Goal: Complete application form: Complete application form

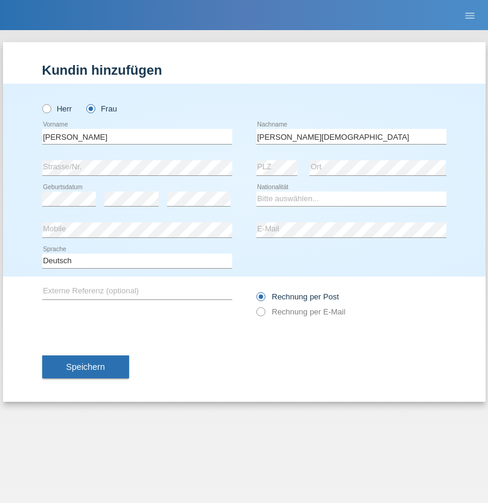
type input "[PERSON_NAME][DEMOGRAPHIC_DATA]"
select select "BR"
select select "C"
select select "27"
select select "10"
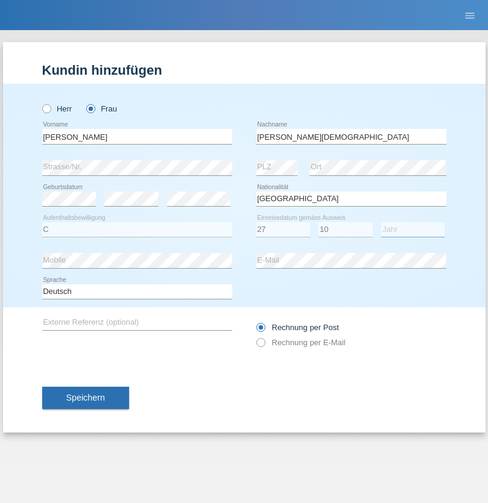
select select "2003"
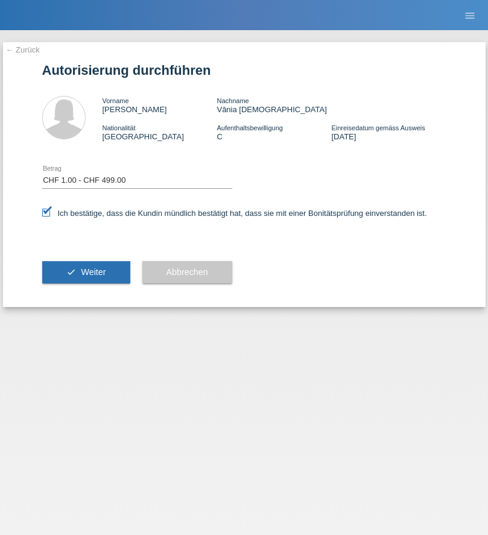
select select "1"
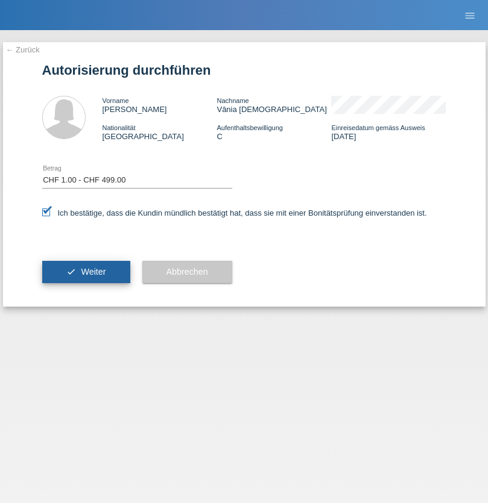
click at [86, 272] on span "Weiter" at bounding box center [93, 272] width 25 height 10
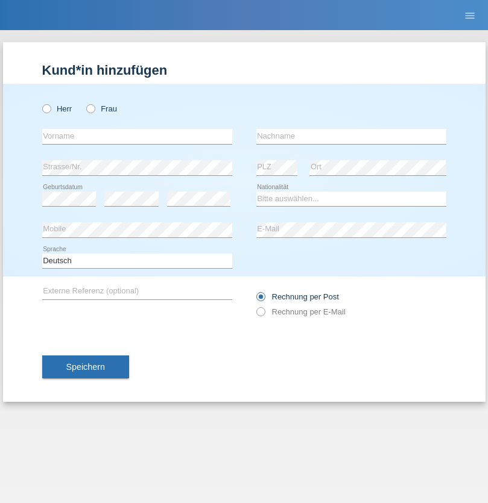
radio input "true"
click at [137, 136] on input "text" at bounding box center [137, 136] width 190 height 15
type input "[PERSON_NAME]"
click at [351, 136] on input "text" at bounding box center [351, 136] width 190 height 15
type input "Potenza"
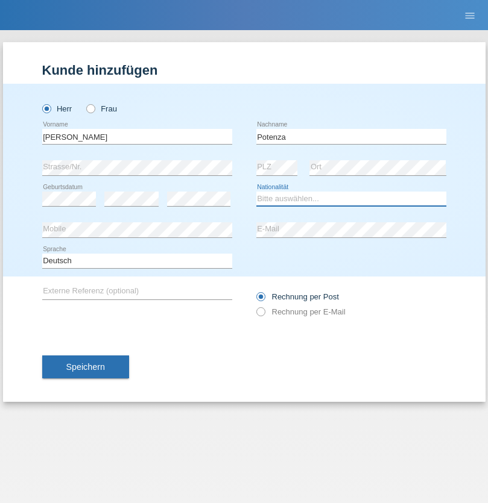
select select "IT"
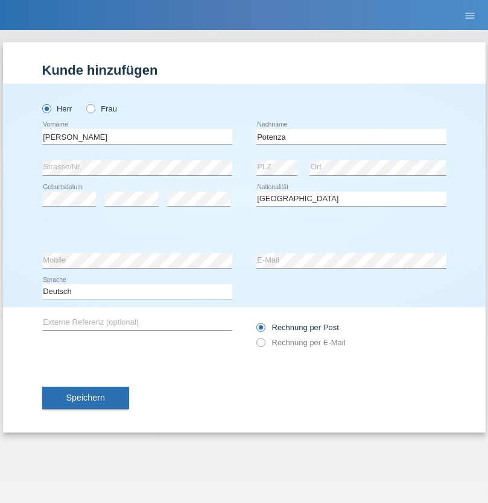
select select "C"
select select "07"
select select "01"
select select "2021"
